Goal: Check status: Check status

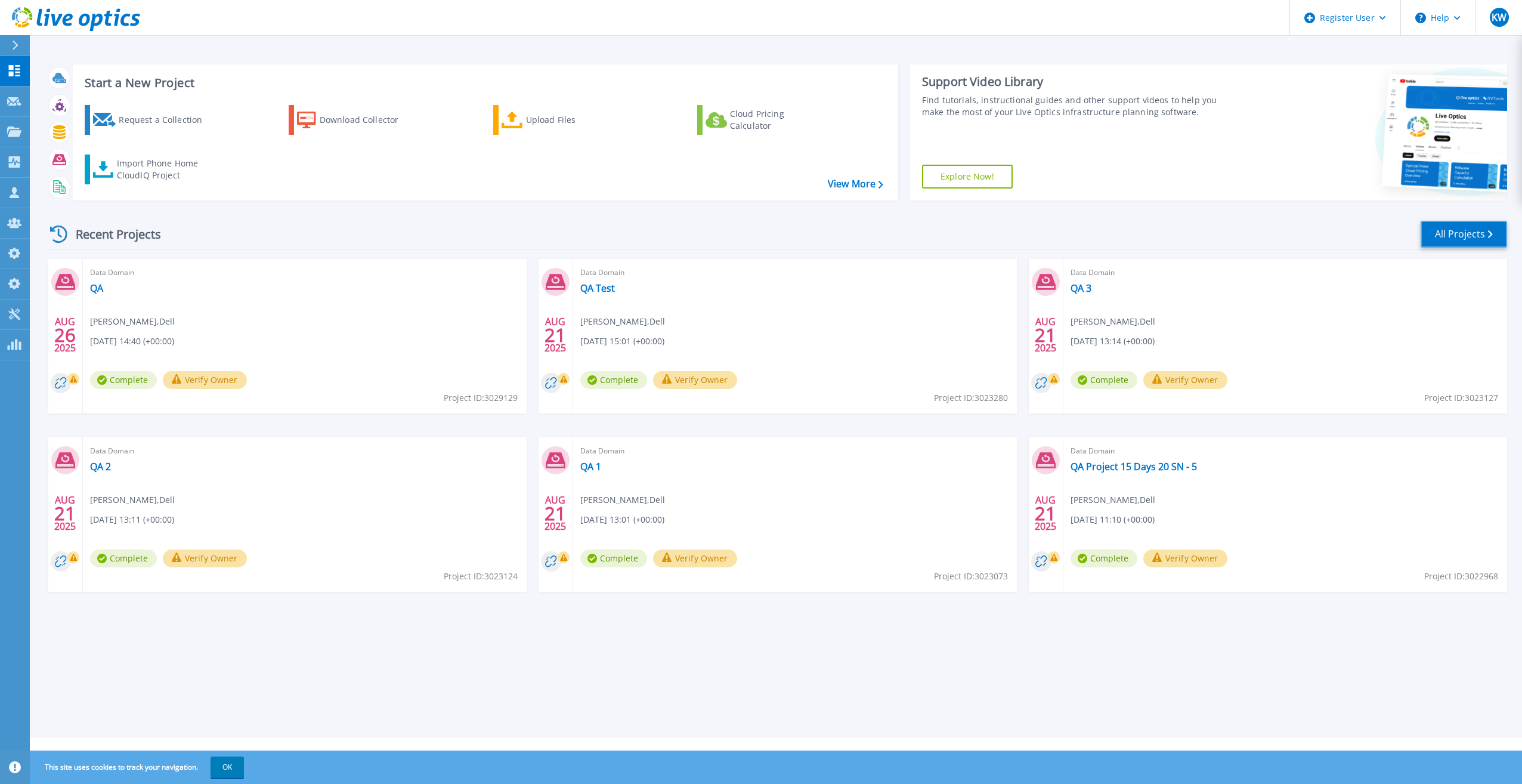
click at [1440, 232] on link "All Projects" at bounding box center [1464, 234] width 86 height 27
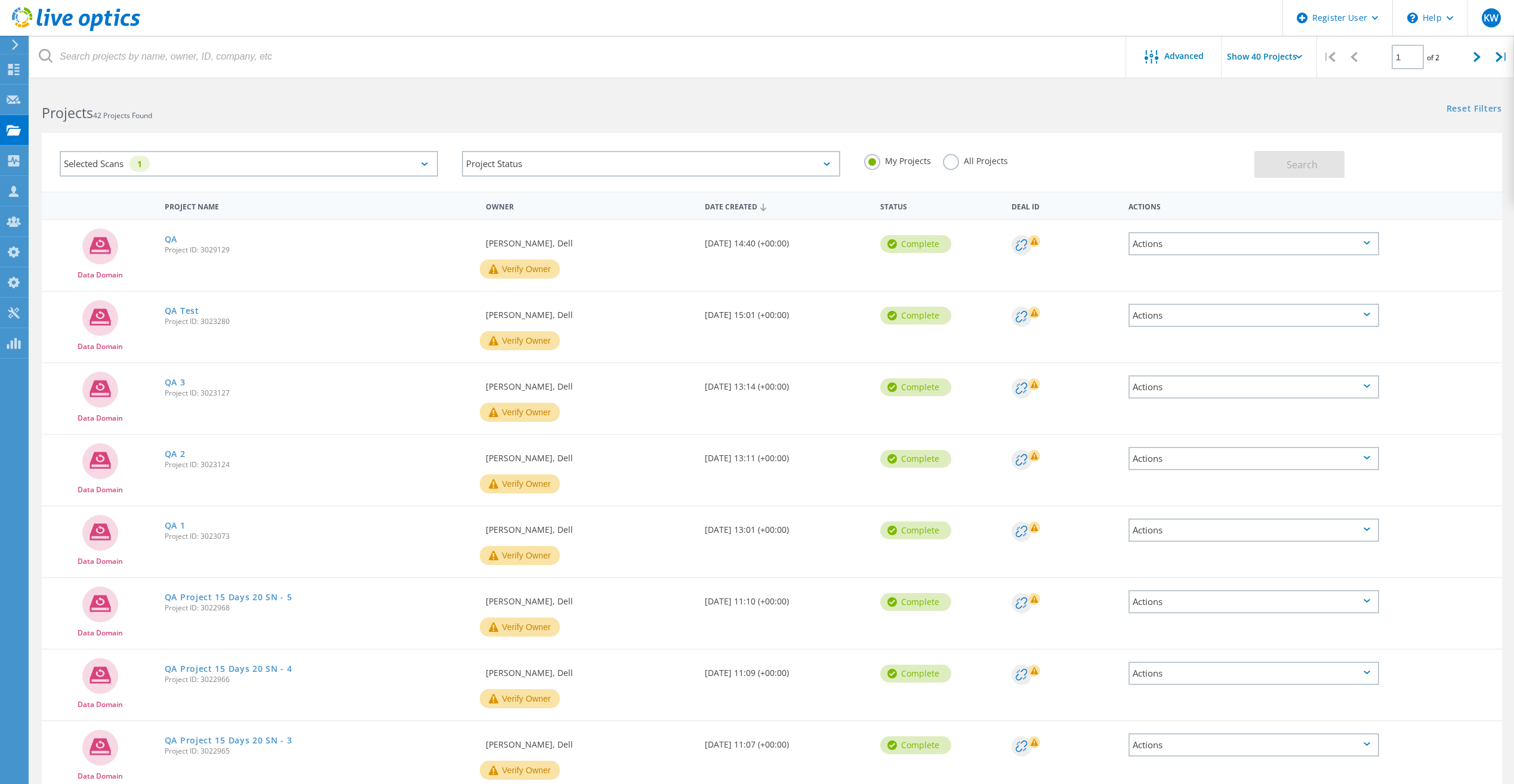
click at [947, 166] on label "All Projects" at bounding box center [975, 159] width 65 height 11
click at [0, 0] on input "All Projects" at bounding box center [0, 0] width 0 height 0
click at [1294, 162] on span "Search" at bounding box center [1302, 164] width 31 height 13
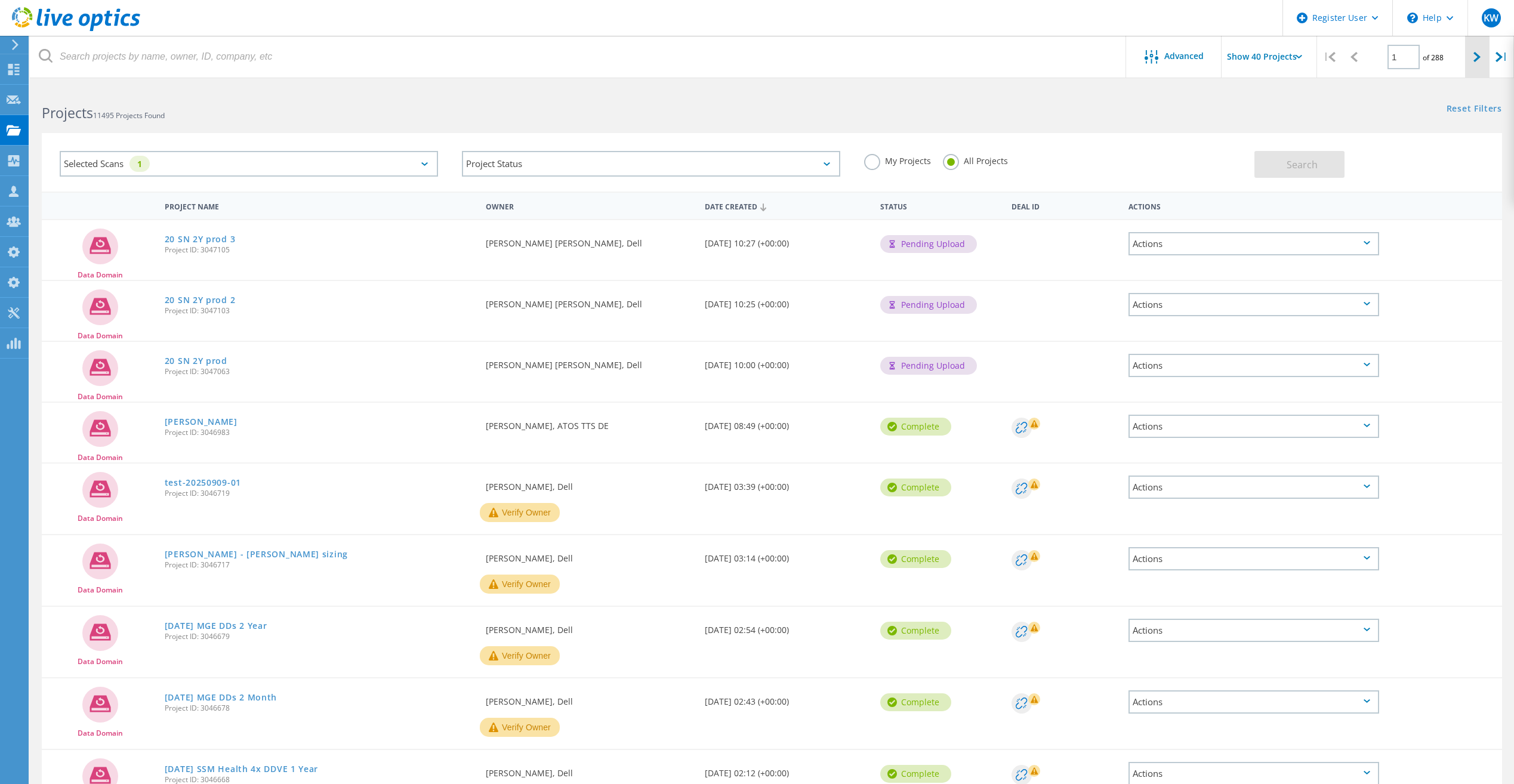
click at [1471, 56] on div at bounding box center [1477, 56] width 25 height 42
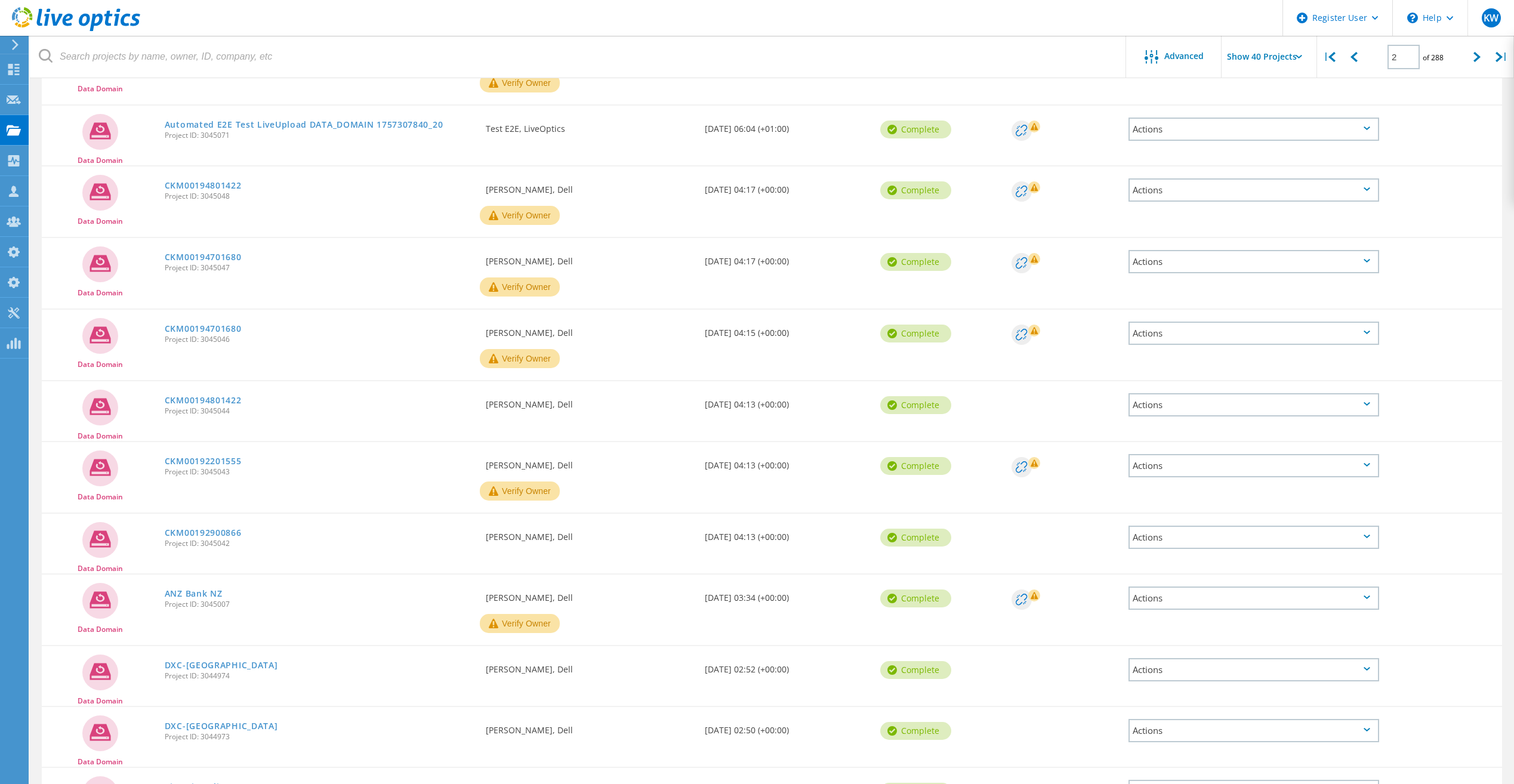
scroll to position [2131, 0]
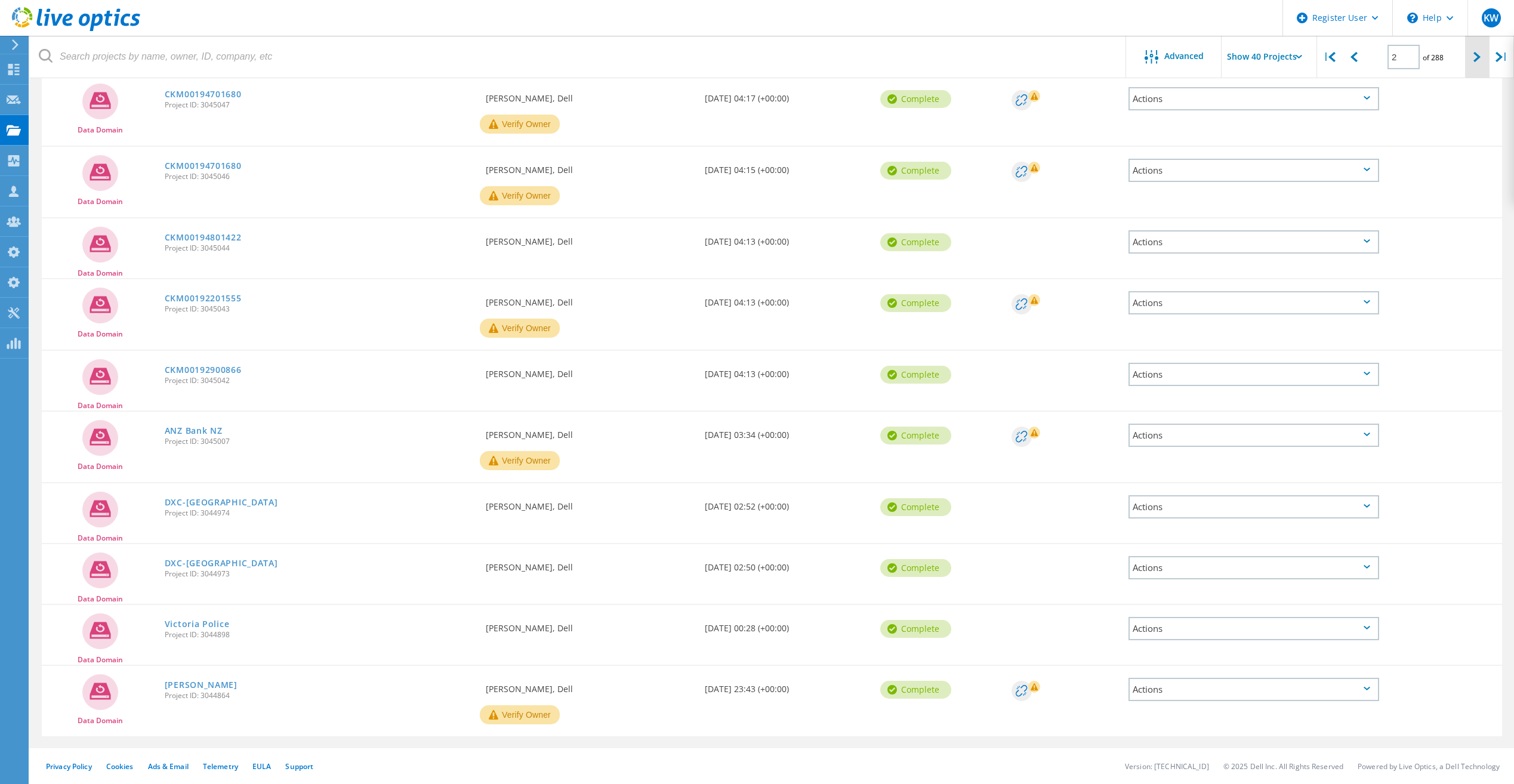
click at [1480, 56] on icon at bounding box center [1477, 57] width 7 height 10
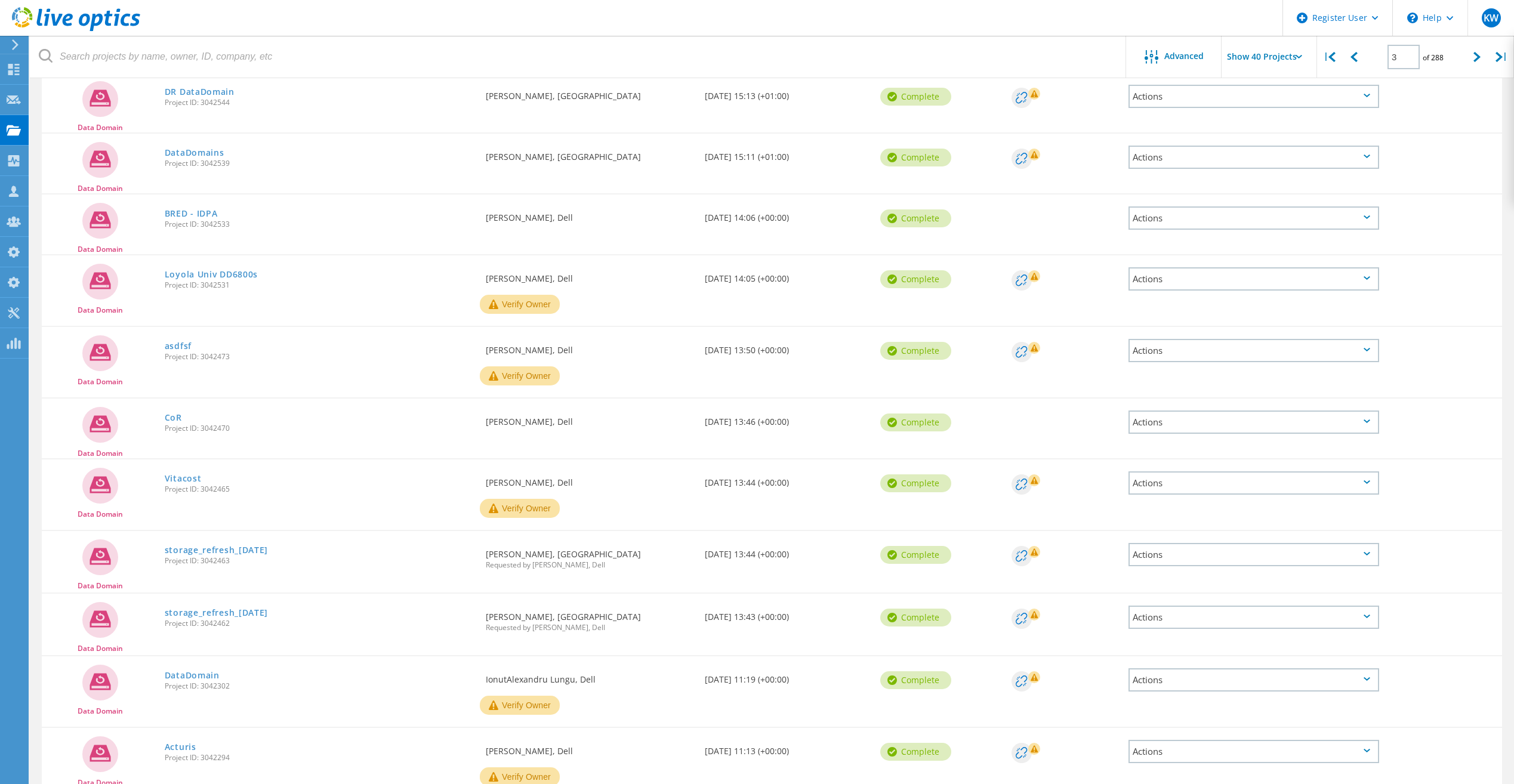
scroll to position [2198, 0]
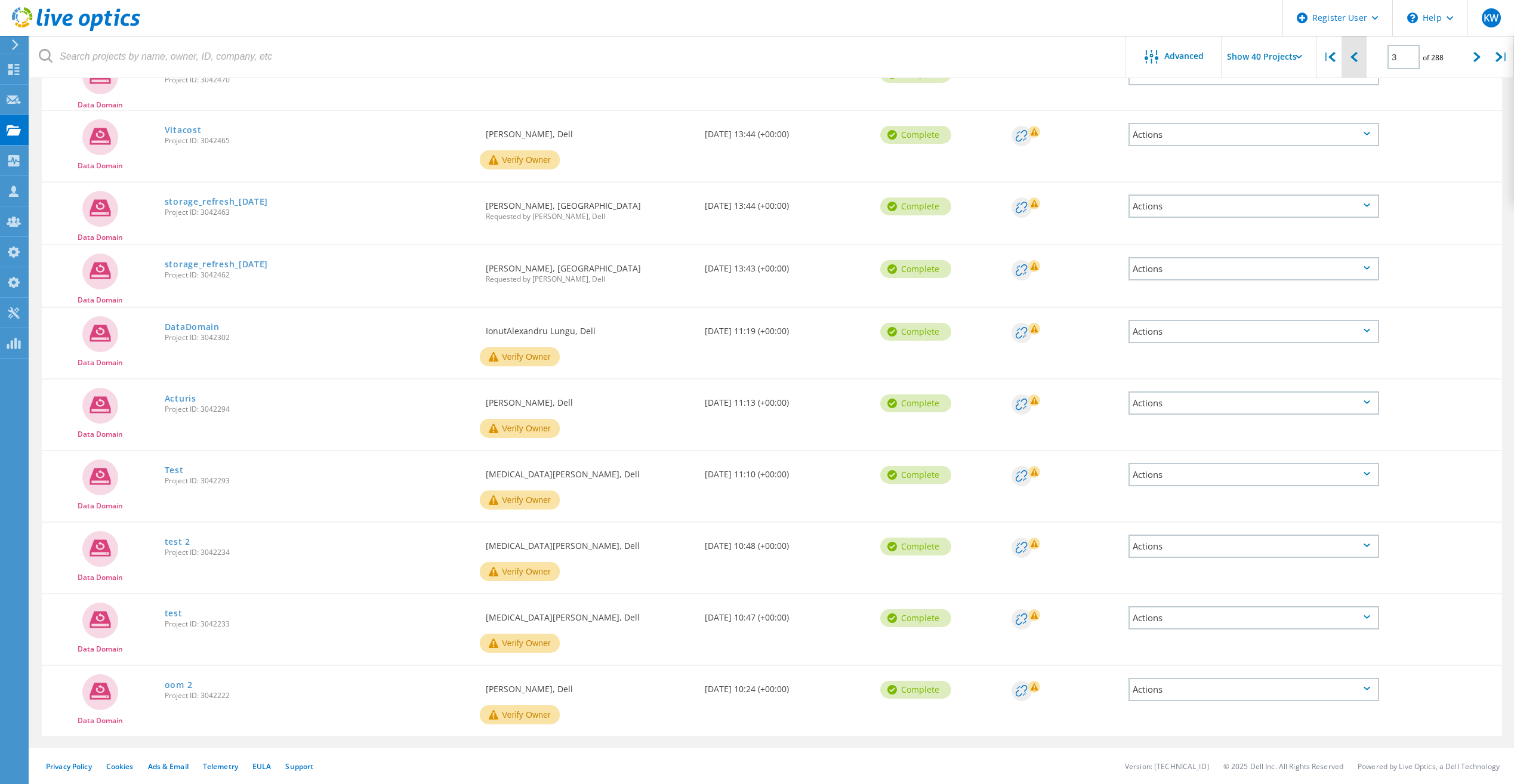
click at [1353, 61] on icon at bounding box center [1354, 57] width 7 height 10
type input "2"
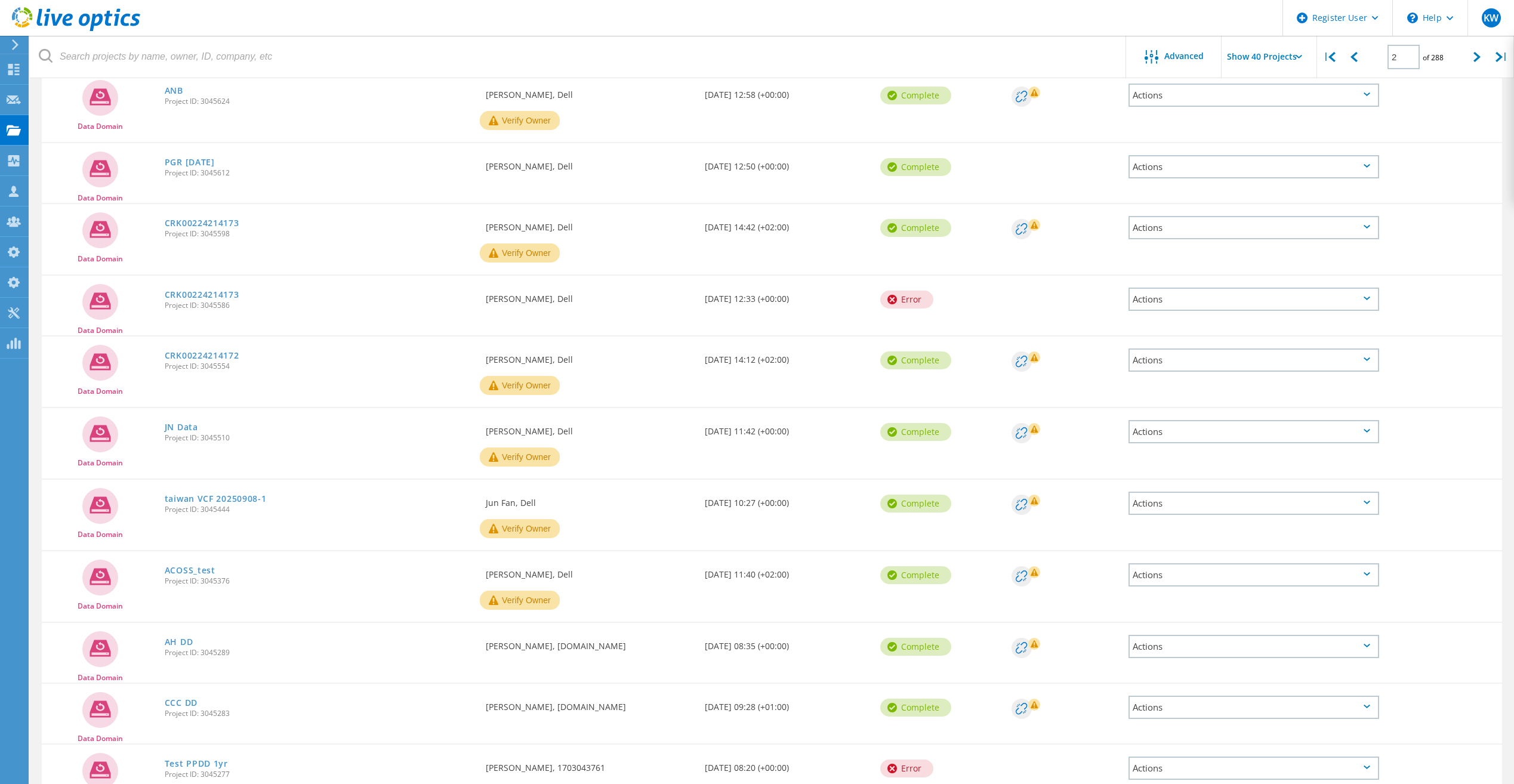
scroll to position [640, 0]
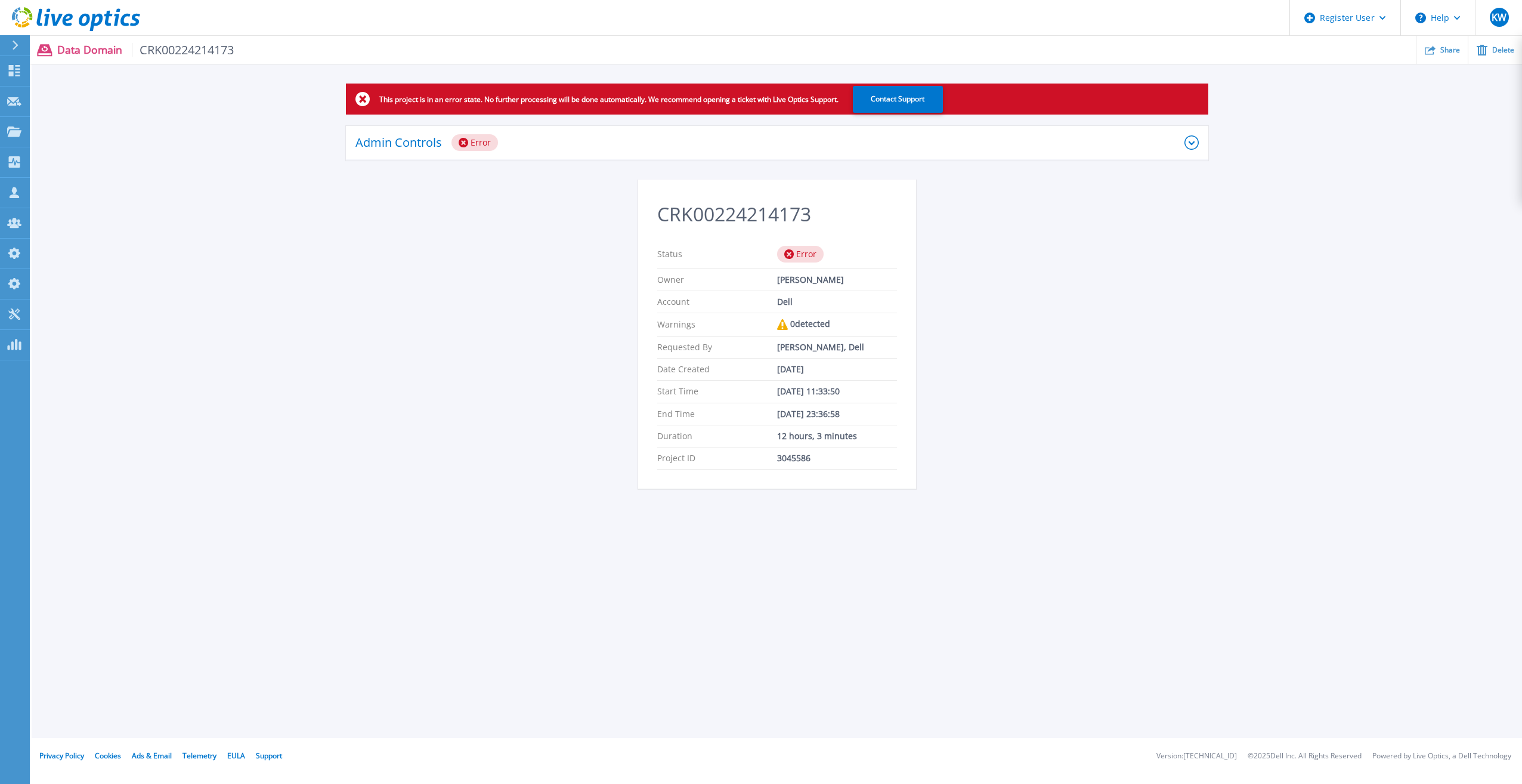
click at [938, 134] on div "Admin Controls Error" at bounding box center [770, 142] width 829 height 17
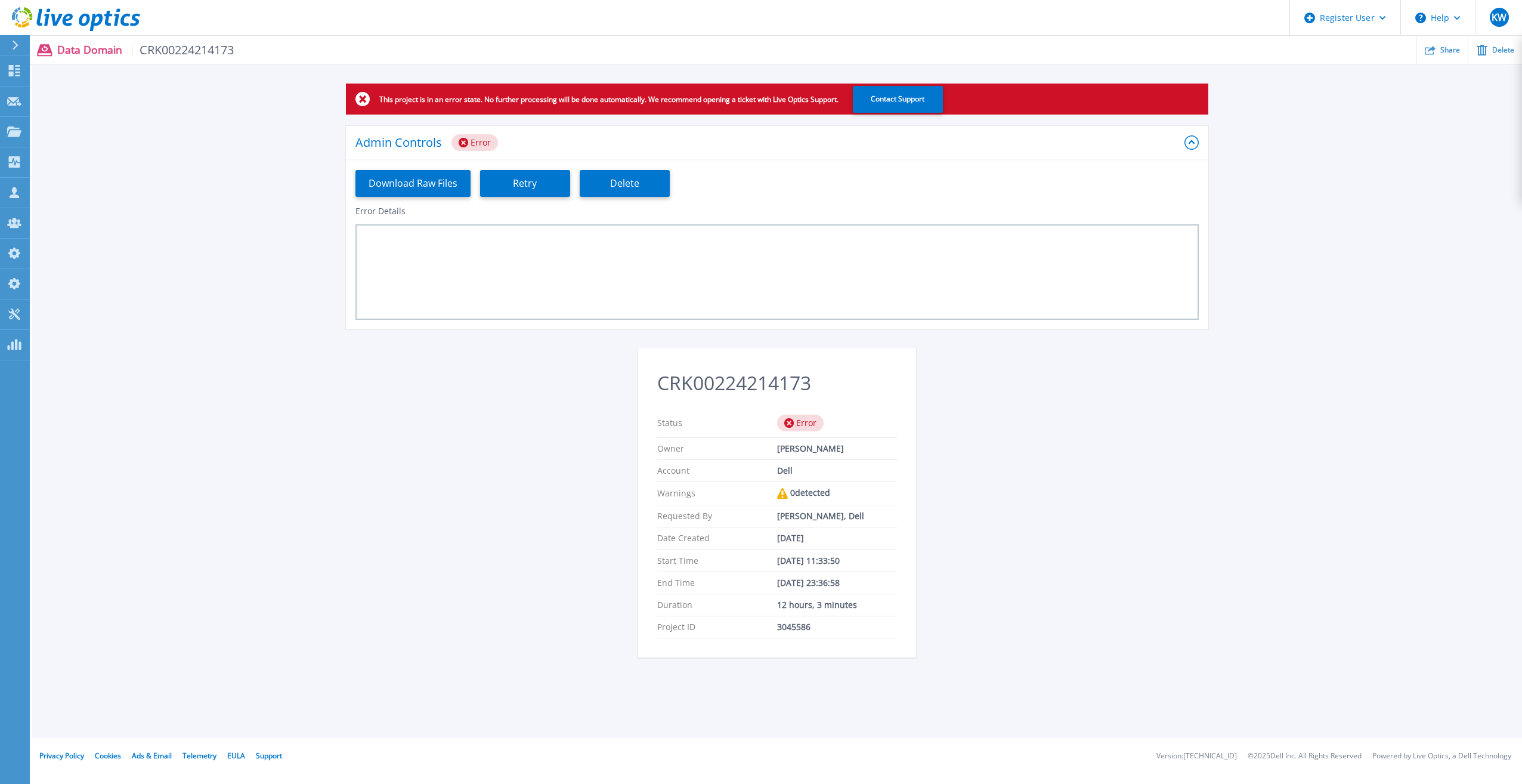
click at [1035, 446] on div "This project is in an error state. No further processing will be done automatic…" at bounding box center [777, 377] width 1491 height 588
drag, startPoint x: 813, startPoint y: 379, endPoint x: 660, endPoint y: 389, distance: 153.3
click at [660, 389] on h2 "CRK00224214173" at bounding box center [777, 383] width 240 height 22
copy h2 "CRK00224214173"
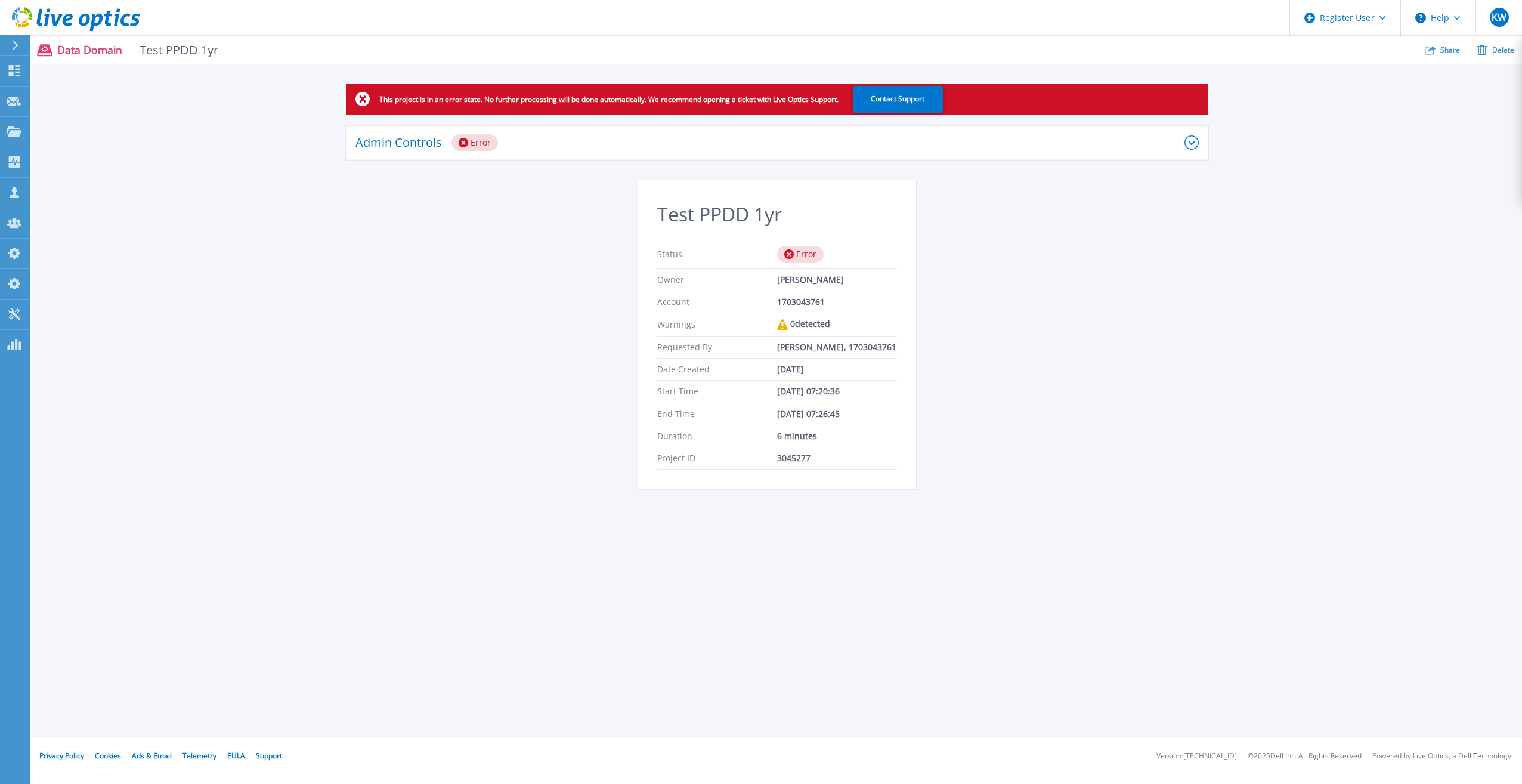
click at [964, 145] on div "Admin Controls Error" at bounding box center [770, 142] width 829 height 17
click at [990, 131] on div "Admin Controls Error" at bounding box center [777, 143] width 862 height 34
click at [1029, 131] on div "Admin Controls Error" at bounding box center [777, 143] width 862 height 34
click at [1034, 147] on div "Admin Controls Error" at bounding box center [770, 142] width 829 height 17
